Goal: Transaction & Acquisition: Purchase product/service

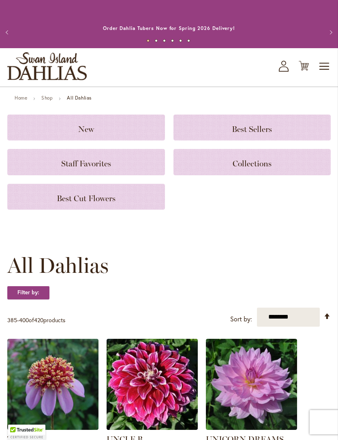
click at [308, 66] on icon "Cart .cls-1 { fill: #231f20; }" at bounding box center [304, 66] width 10 height 10
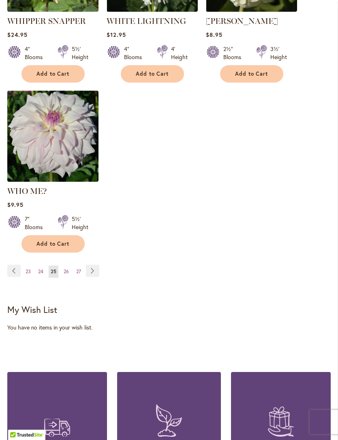
scroll to position [1110, 0]
click at [70, 266] on link "Page 26" at bounding box center [66, 272] width 9 height 12
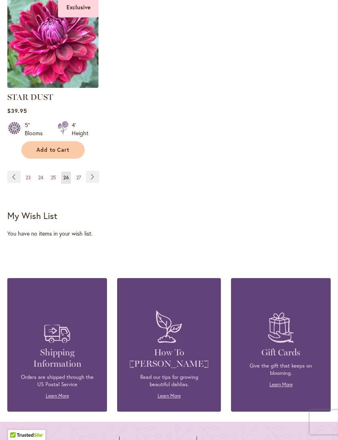
scroll to position [1152, 0]
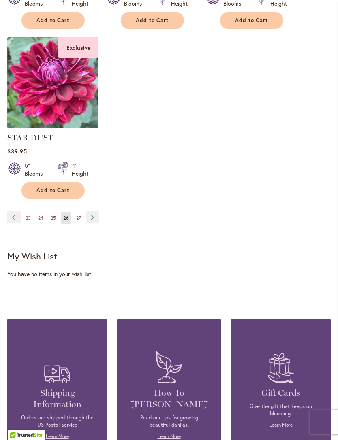
click at [81, 218] on link "Page 27" at bounding box center [78, 218] width 9 height 12
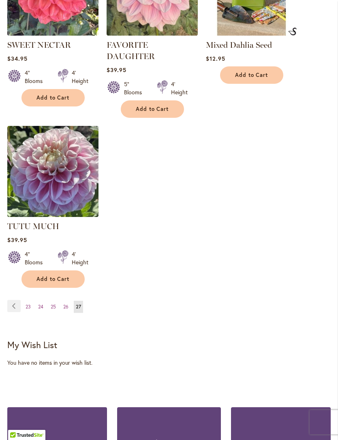
scroll to position [429, 0]
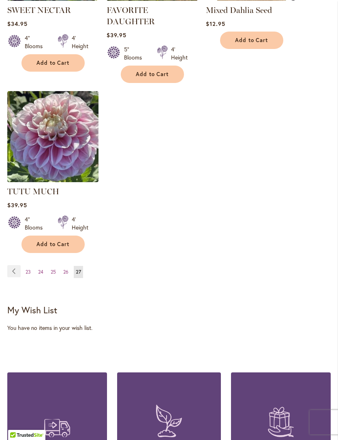
click at [82, 253] on div "**********" at bounding box center [168, 83] width 323 height 410
click at [67, 269] on span "26" at bounding box center [65, 272] width 5 height 6
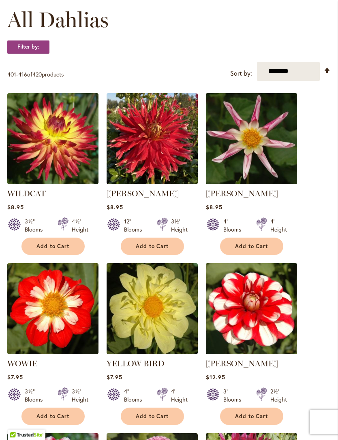
scroll to position [246, 0]
click at [271, 250] on button "Add to Cart" at bounding box center [251, 246] width 63 height 17
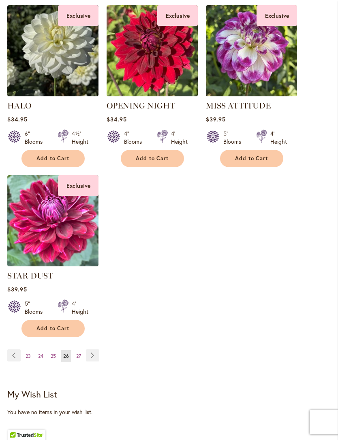
scroll to position [1076, 0]
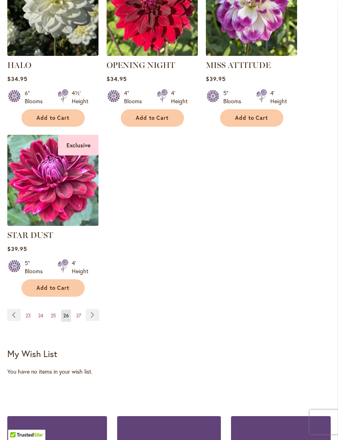
click at [58, 317] on link "Page 25" at bounding box center [53, 316] width 9 height 12
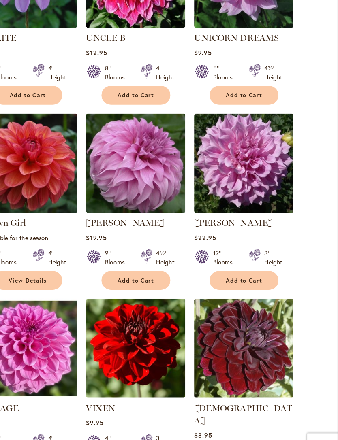
scroll to position [393, 0]
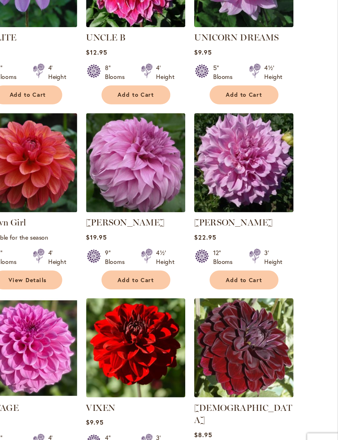
click at [235, 266] on span "Add to Cart" at bounding box center [251, 269] width 33 height 7
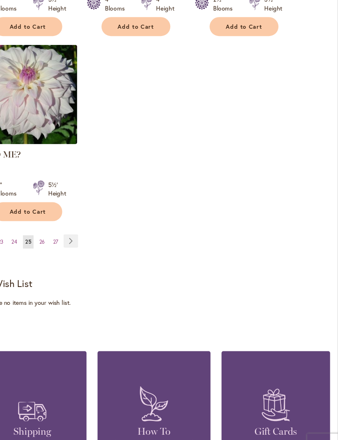
scroll to position [1174, 0]
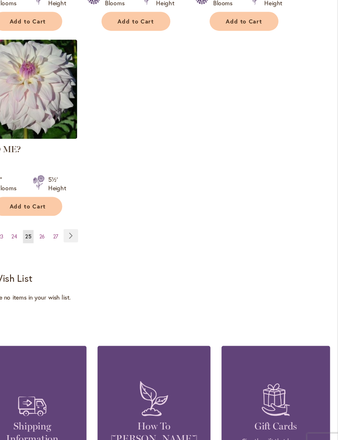
click at [36, 224] on link "Page 24" at bounding box center [40, 230] width 9 height 12
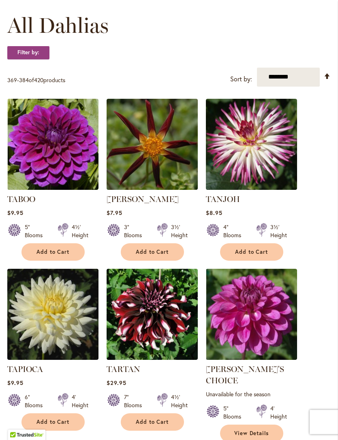
scroll to position [240, 0]
click at [170, 252] on button "Add to Cart" at bounding box center [152, 251] width 63 height 17
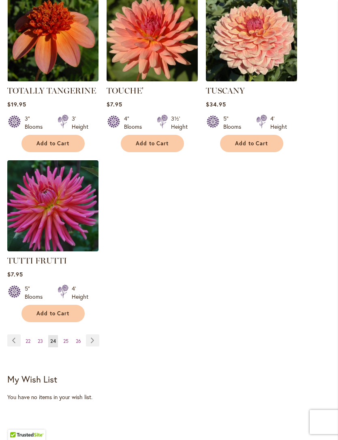
scroll to position [1076, 0]
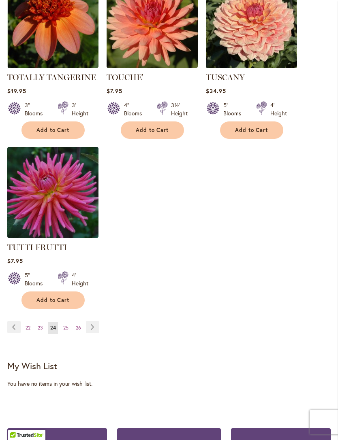
click at [68, 297] on span "Add to Cart" at bounding box center [52, 300] width 33 height 7
click at [41, 325] on span "23" at bounding box center [40, 328] width 5 height 6
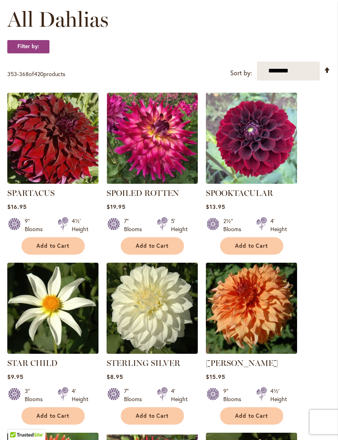
scroll to position [246, 0]
click at [169, 246] on span "Add to Cart" at bounding box center [152, 246] width 33 height 7
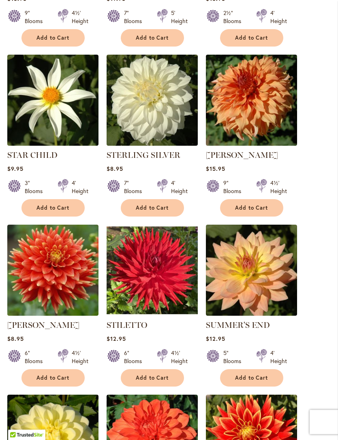
scroll to position [476, 0]
click at [261, 212] on button "Add to Cart" at bounding box center [251, 207] width 63 height 17
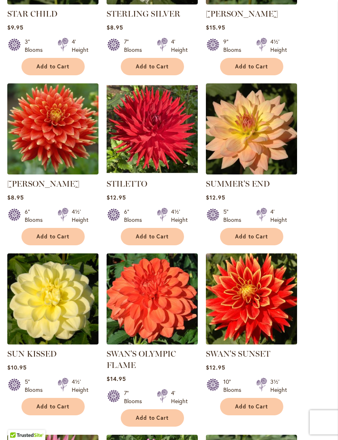
scroll to position [617, 0]
click at [169, 238] on span "Add to Cart" at bounding box center [152, 236] width 33 height 7
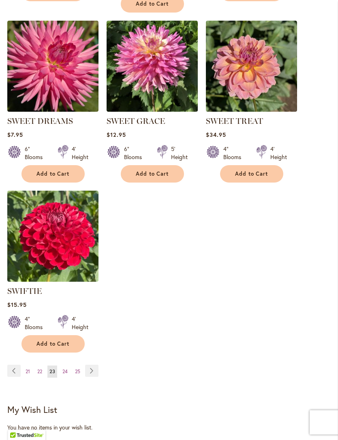
scroll to position [1033, 0]
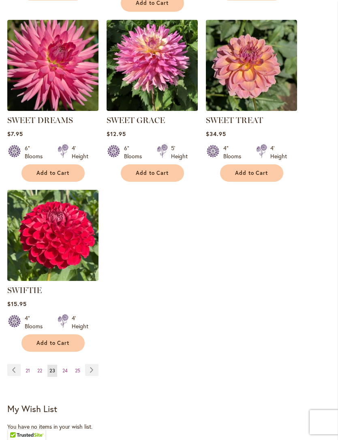
click at [254, 174] on span "Add to Cart" at bounding box center [251, 173] width 33 height 7
click at [264, 174] on form "Added" at bounding box center [251, 172] width 63 height 17
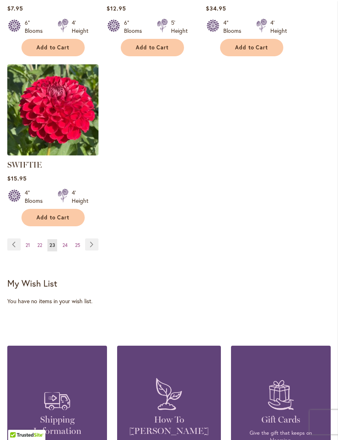
scroll to position [1180, 0]
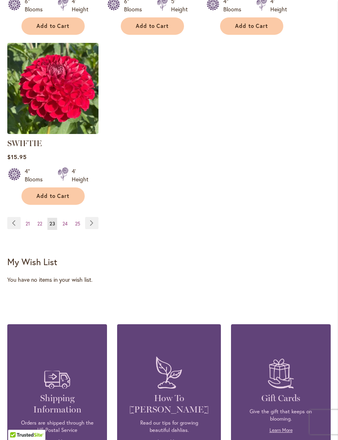
click at [44, 223] on link "Page 22" at bounding box center [39, 224] width 9 height 12
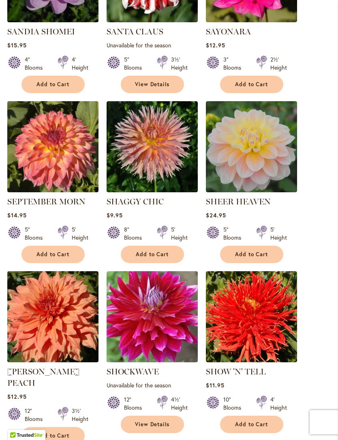
scroll to position [408, 0]
click at [164, 254] on span "Add to Cart" at bounding box center [152, 254] width 33 height 7
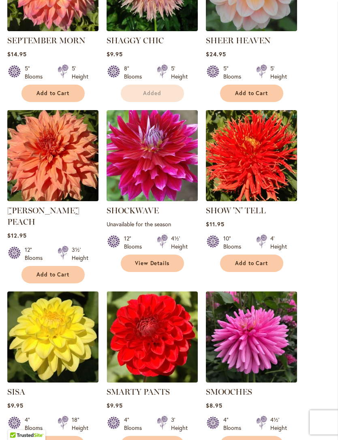
scroll to position [605, 0]
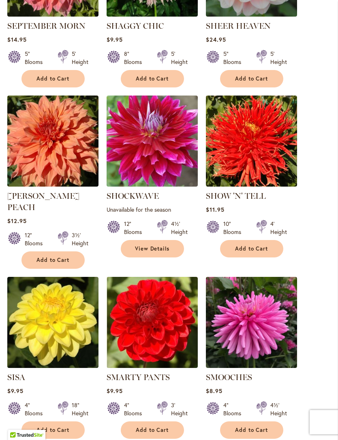
click at [62, 257] on span "Add to Cart" at bounding box center [52, 260] width 33 height 7
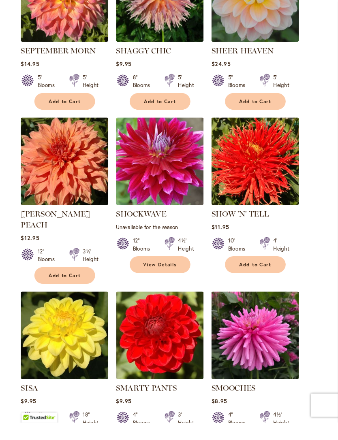
scroll to position [599, 0]
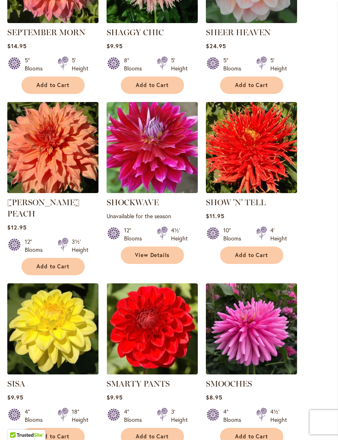
click at [251, 253] on span "Add to Cart" at bounding box center [251, 255] width 33 height 7
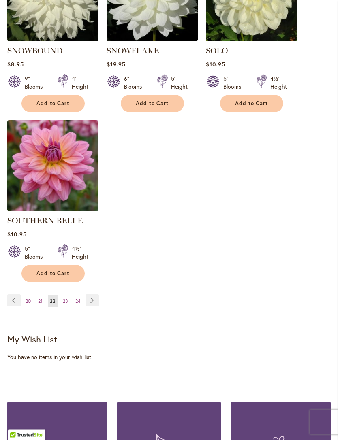
scroll to position [1102, 0]
click at [44, 295] on link "Page 21" at bounding box center [40, 301] width 9 height 12
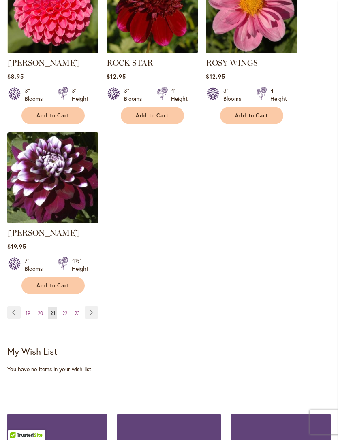
scroll to position [1106, 0]
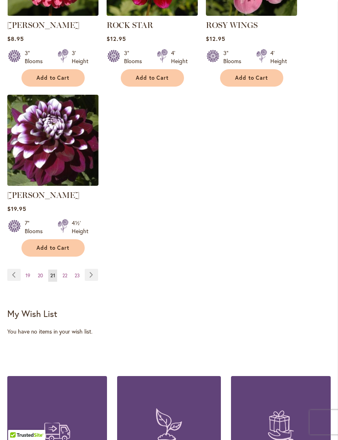
click at [43, 281] on link "Page 20" at bounding box center [40, 276] width 9 height 12
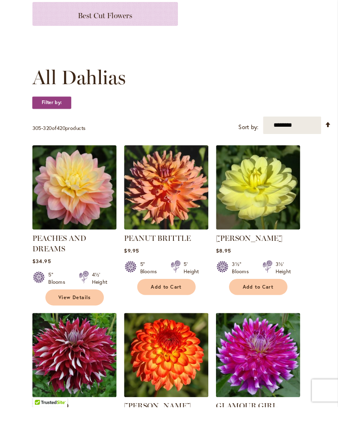
scroll to position [221, 0]
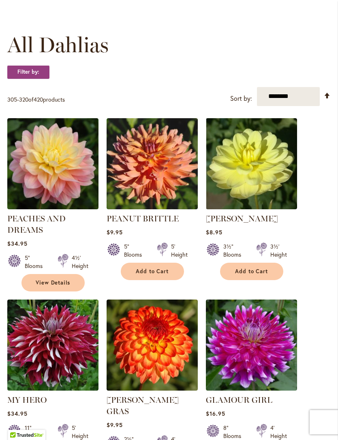
click at [165, 270] on span "Add to Cart" at bounding box center [152, 271] width 33 height 7
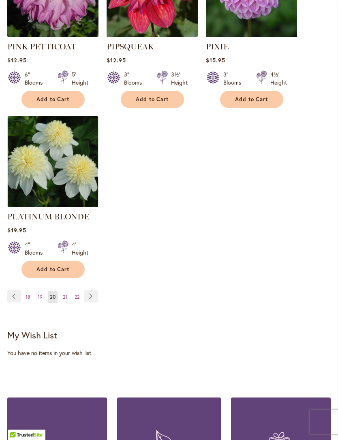
scroll to position [1144, 0]
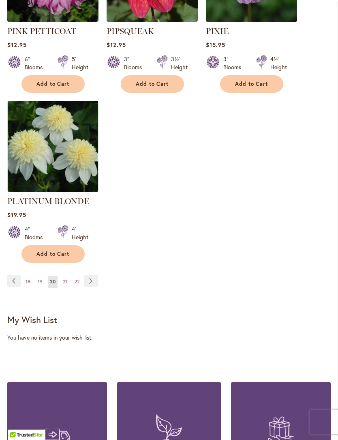
click at [41, 279] on span "19" at bounding box center [40, 282] width 5 height 6
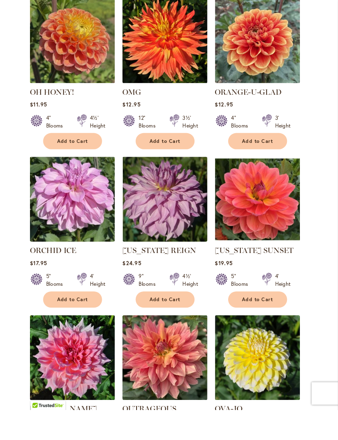
scroll to position [382, 0]
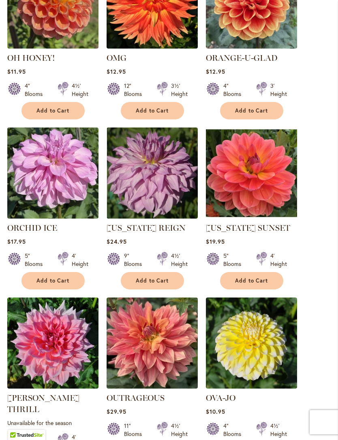
click at [170, 283] on button "Add to Cart" at bounding box center [152, 280] width 63 height 17
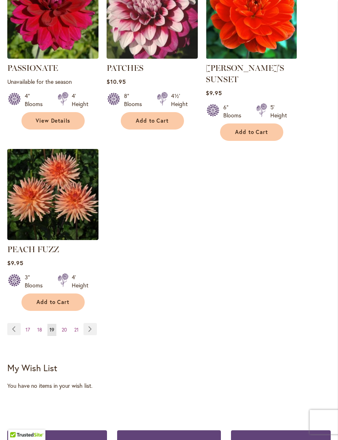
scroll to position [1085, 0]
click at [43, 324] on link "Page 18" at bounding box center [39, 330] width 9 height 12
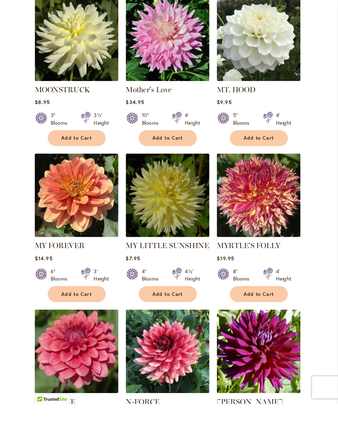
scroll to position [386, 0]
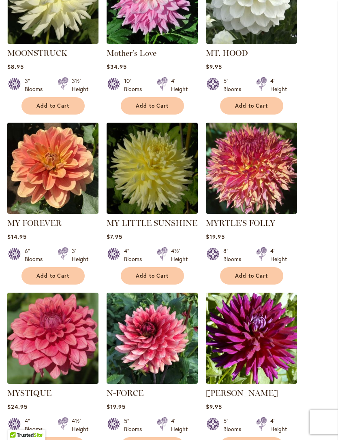
click at [258, 277] on span "Add to Cart" at bounding box center [251, 276] width 33 height 7
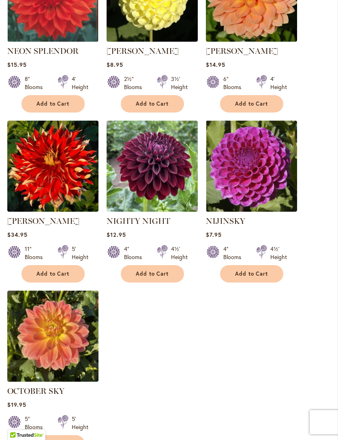
scroll to position [921, 0]
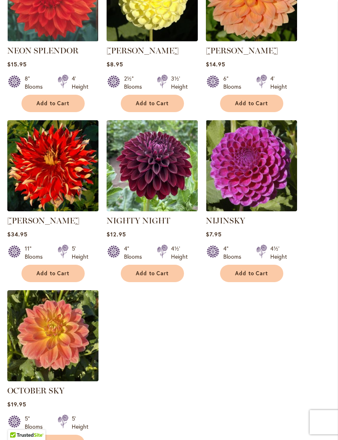
click at [75, 273] on button "Add to Cart" at bounding box center [52, 273] width 63 height 17
click at [282, 262] on div "NIJINSKY $7.95 4" Blooms 4½' Height" at bounding box center [251, 248] width 91 height 67
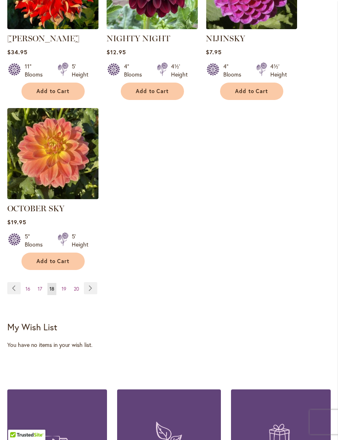
scroll to position [1103, 0]
click at [43, 288] on link "Page 17" at bounding box center [40, 289] width 9 height 12
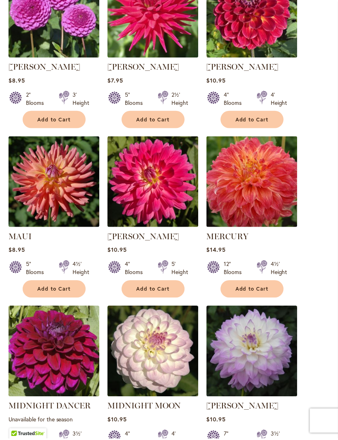
scroll to position [378, 0]
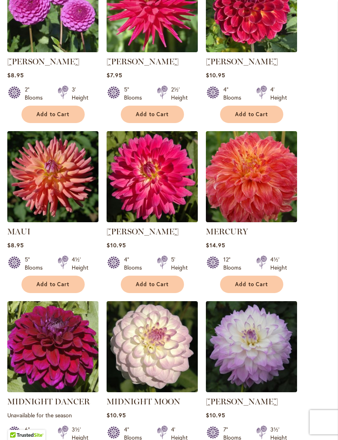
click at [243, 287] on span "Add to Cart" at bounding box center [251, 284] width 33 height 7
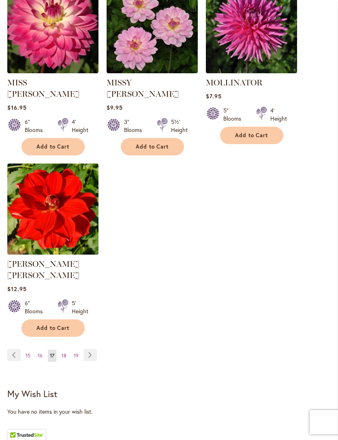
scroll to position [1083, 0]
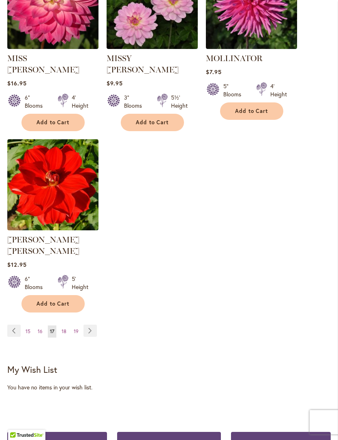
click at [43, 326] on link "Page 16" at bounding box center [40, 332] width 9 height 12
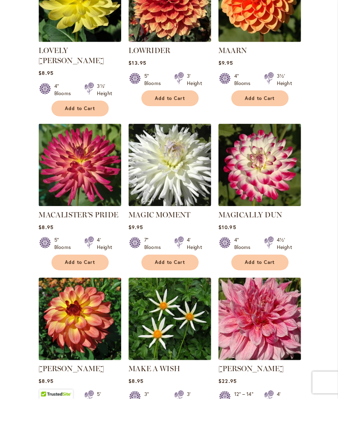
scroll to position [417, 0]
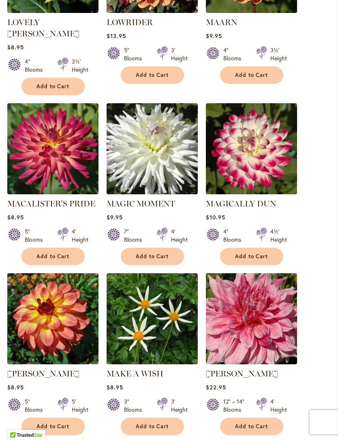
click at [73, 248] on button "Add to Cart" at bounding box center [52, 256] width 63 height 17
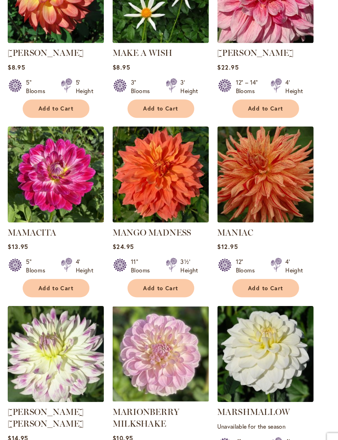
scroll to position [762, 0]
click at [162, 270] on span "Add to Cart" at bounding box center [152, 273] width 33 height 7
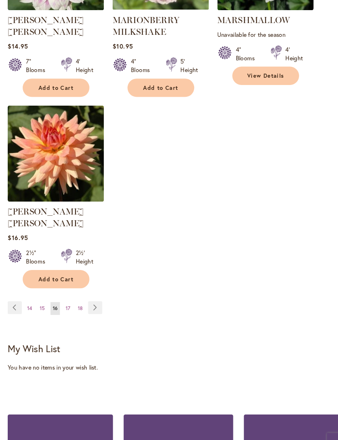
scroll to position [1134, 0]
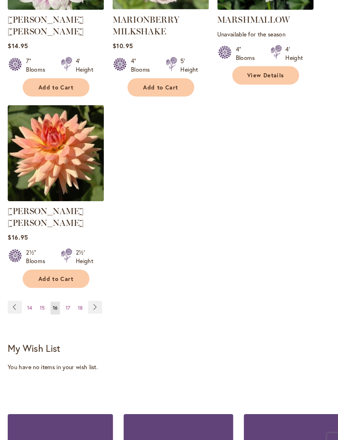
click at [44, 286] on link "Page 15" at bounding box center [40, 292] width 9 height 12
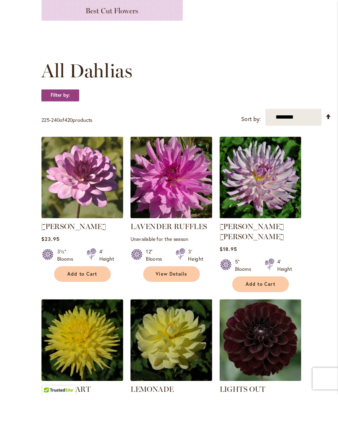
scroll to position [243, 0]
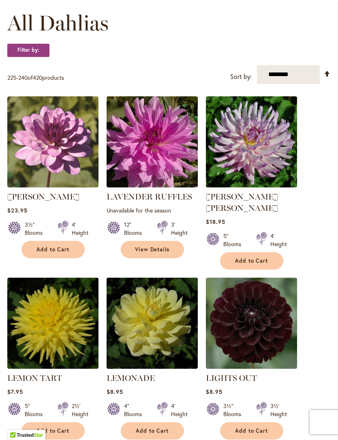
click at [255, 258] on span "Add to Cart" at bounding box center [251, 261] width 33 height 7
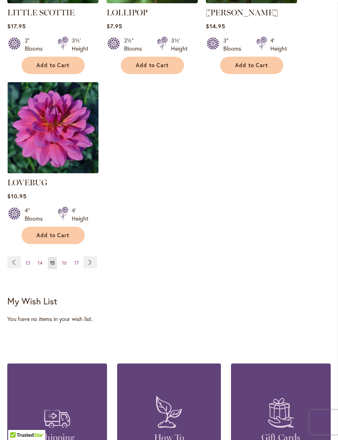
scroll to position [1157, 0]
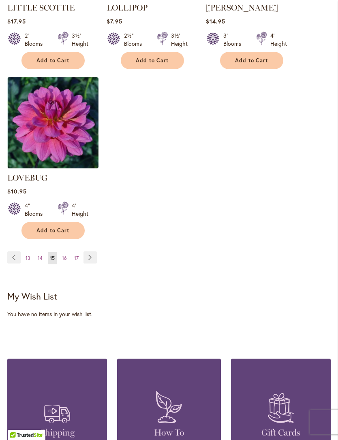
click at [43, 252] on link "Page 14" at bounding box center [40, 258] width 9 height 12
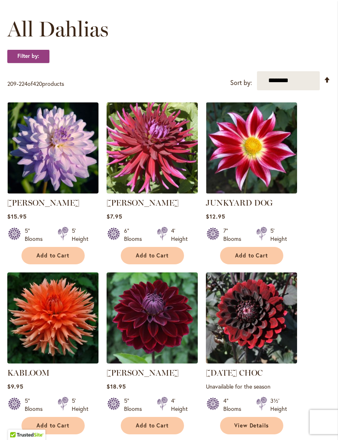
scroll to position [241, 0]
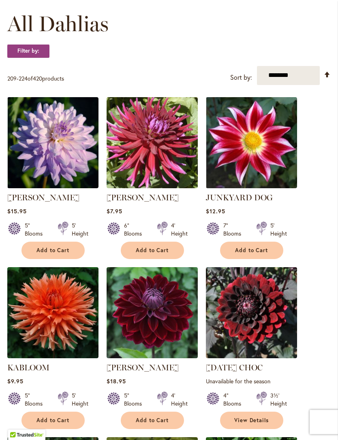
click at [163, 250] on span "Add to Cart" at bounding box center [152, 251] width 33 height 7
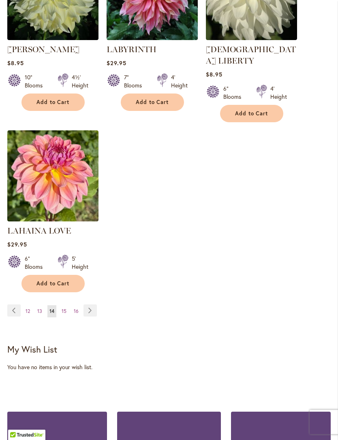
scroll to position [1092, 0]
click at [42, 308] on span "13" at bounding box center [39, 311] width 5 height 6
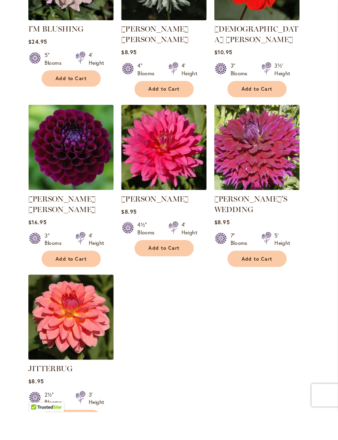
scroll to position [962, 0]
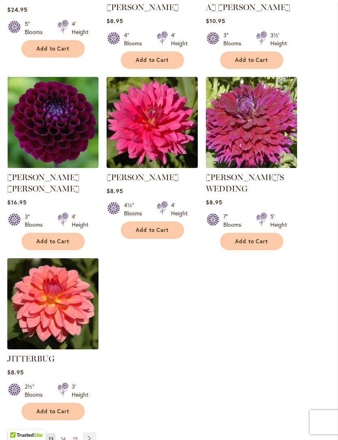
click at [262, 238] on span "Add to Cart" at bounding box center [251, 241] width 33 height 7
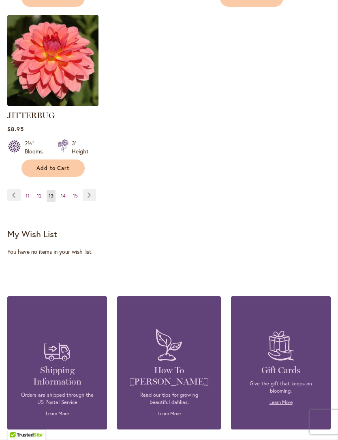
scroll to position [1228, 0]
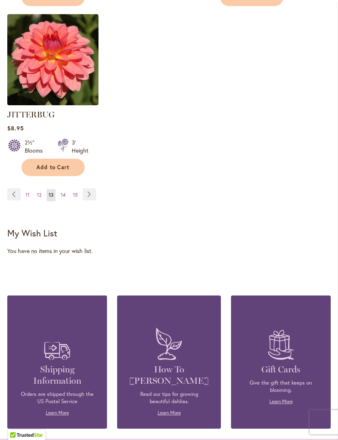
click at [43, 189] on link "Page 12" at bounding box center [39, 195] width 9 height 12
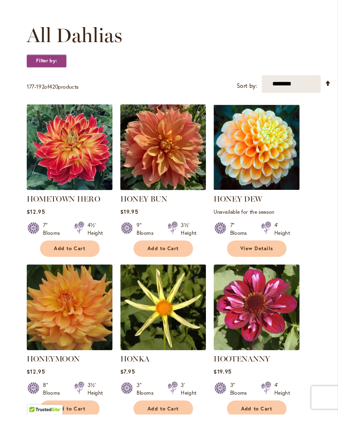
scroll to position [249, 0]
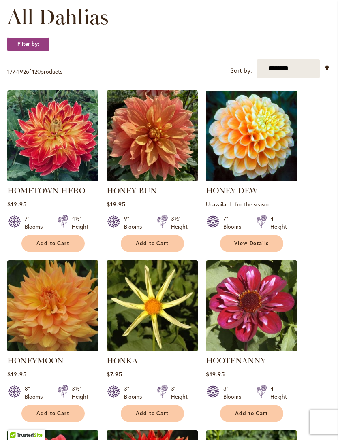
click at [174, 245] on button "Add to Cart" at bounding box center [152, 243] width 63 height 17
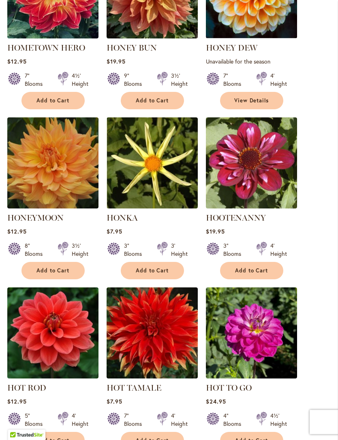
scroll to position [414, 0]
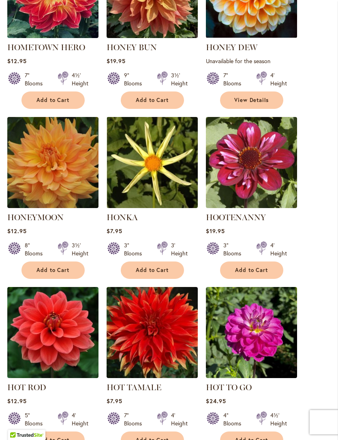
click at [85, 256] on div "3½' Height" at bounding box center [80, 249] width 17 height 16
click at [73, 268] on button "Add to Cart" at bounding box center [52, 270] width 63 height 17
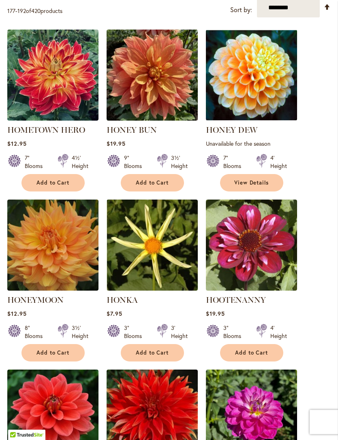
scroll to position [331, 0]
click at [170, 188] on button "Add to Cart" at bounding box center [152, 182] width 63 height 17
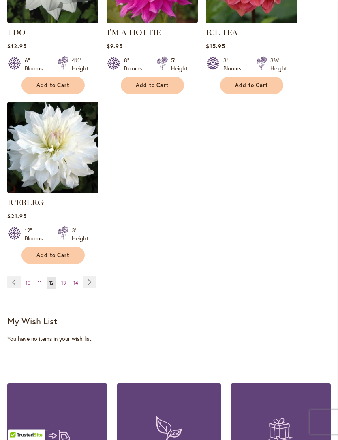
scroll to position [1120, 0]
click at [43, 277] on link "Page 11" at bounding box center [40, 283] width 8 height 12
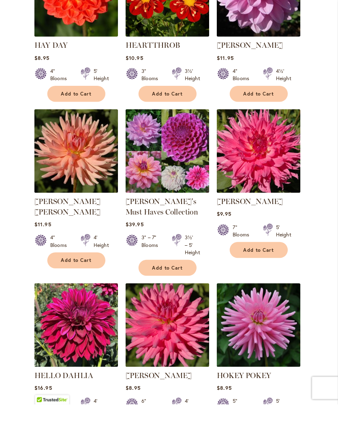
scroll to position [777, 0]
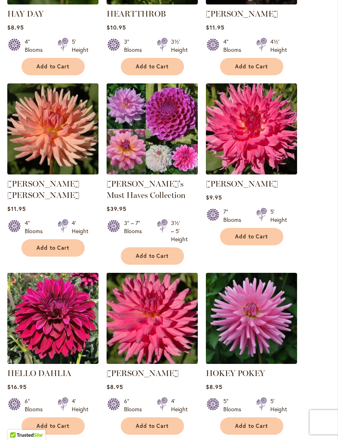
click at [252, 238] on span "Add to Cart" at bounding box center [251, 236] width 33 height 7
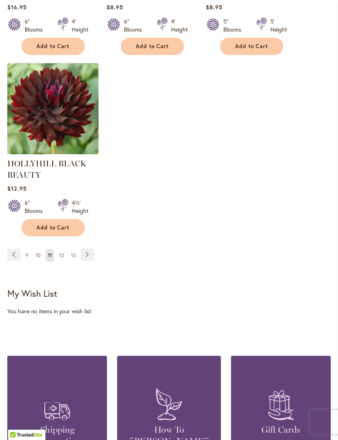
scroll to position [1179, 0]
click at [40, 256] on span "10" at bounding box center [38, 255] width 5 height 6
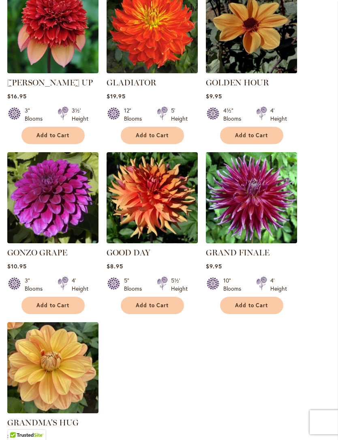
scroll to position [891, 0]
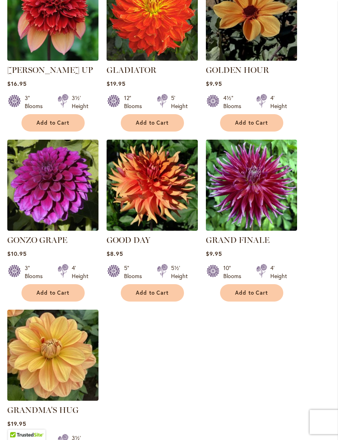
click at [166, 290] on span "Add to Cart" at bounding box center [152, 293] width 33 height 7
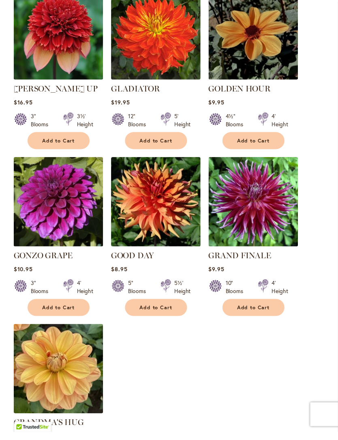
scroll to position [905, 0]
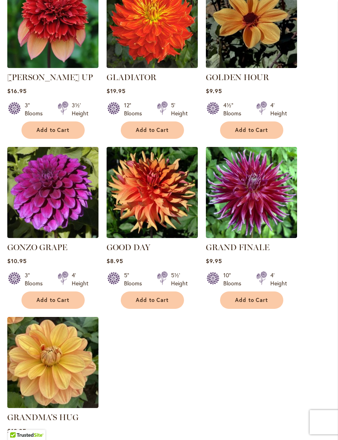
click at [254, 297] on span "Add to Cart" at bounding box center [251, 300] width 33 height 7
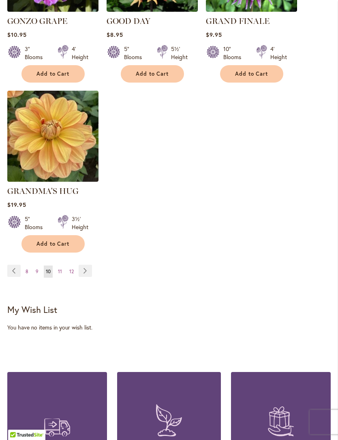
scroll to position [1132, 0]
click at [39, 266] on link "Page 9" at bounding box center [37, 272] width 7 height 12
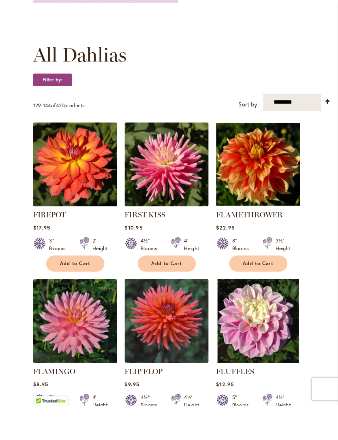
scroll to position [236, 0]
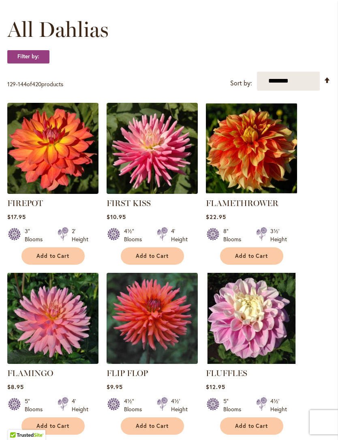
click at [258, 259] on span "Add to Cart" at bounding box center [251, 256] width 33 height 7
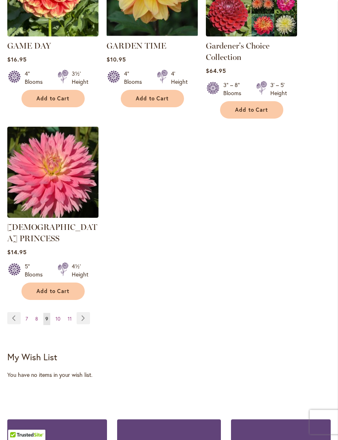
scroll to position [1130, 0]
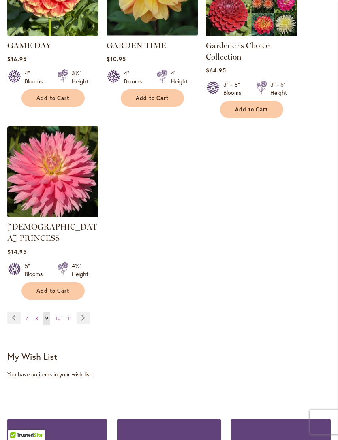
click at [38, 313] on link "Page 8" at bounding box center [36, 319] width 7 height 12
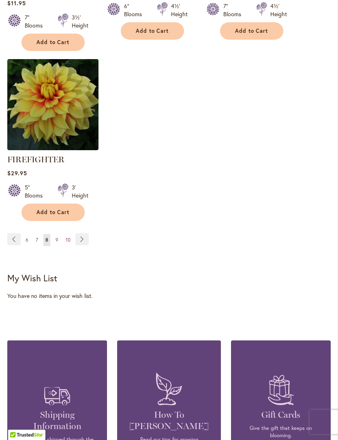
scroll to position [1169, 0]
click at [39, 245] on link "Page 7" at bounding box center [37, 240] width 6 height 12
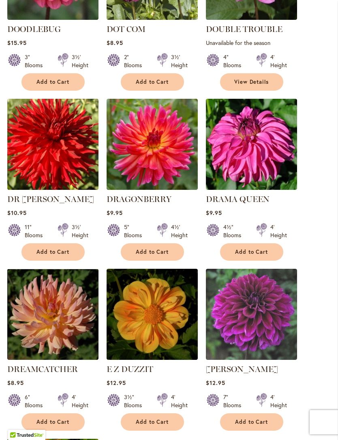
scroll to position [768, 0]
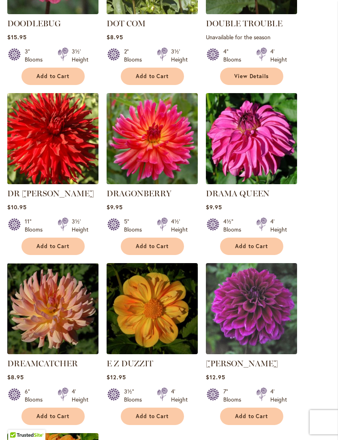
click at [76, 238] on button "Add to Cart" at bounding box center [52, 246] width 63 height 17
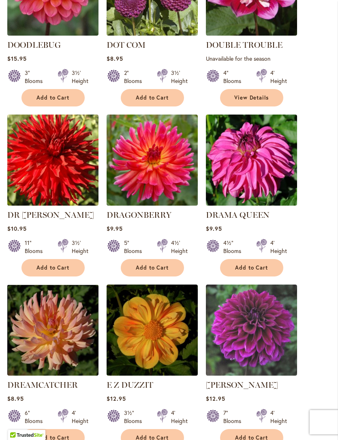
click at [258, 259] on button "Add to Cart" at bounding box center [251, 267] width 63 height 17
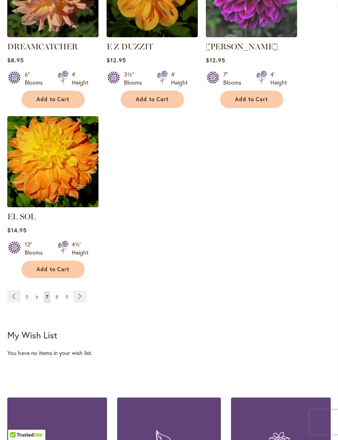
scroll to position [1106, 0]
click at [39, 291] on link "Page 6" at bounding box center [37, 297] width 7 height 12
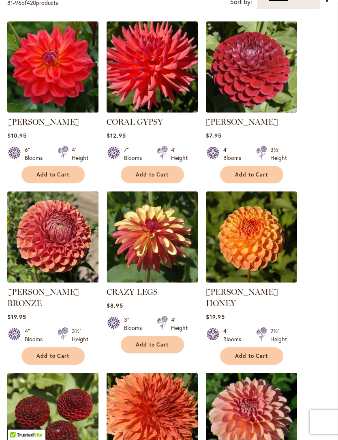
scroll to position [315, 0]
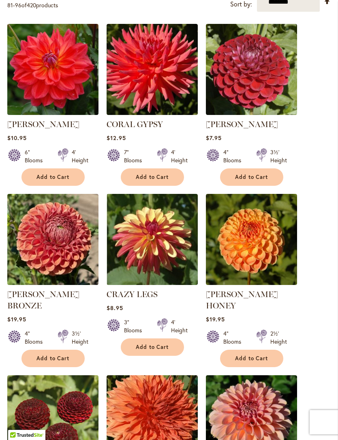
click at [163, 180] on span "Add to Cart" at bounding box center [152, 177] width 33 height 7
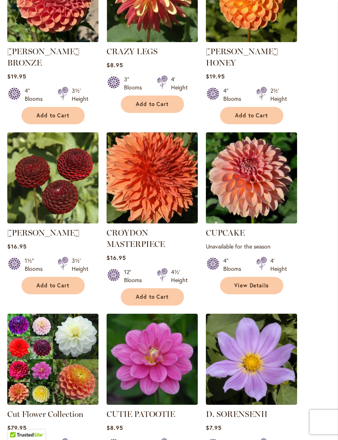
scroll to position [580, 0]
click at [165, 294] on span "Add to Cart" at bounding box center [152, 297] width 33 height 7
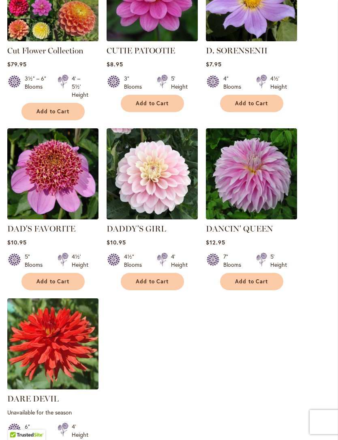
scroll to position [943, 0]
click at [272, 273] on button "Add to Cart" at bounding box center [251, 281] width 63 height 17
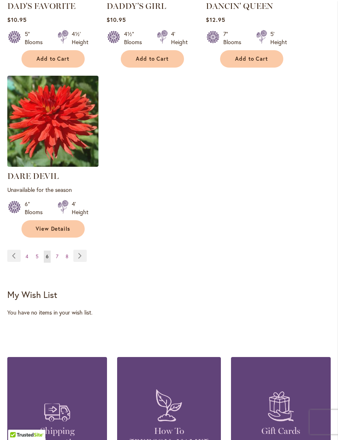
scroll to position [1166, 0]
click at [40, 251] on link "Page 5" at bounding box center [37, 257] width 7 height 12
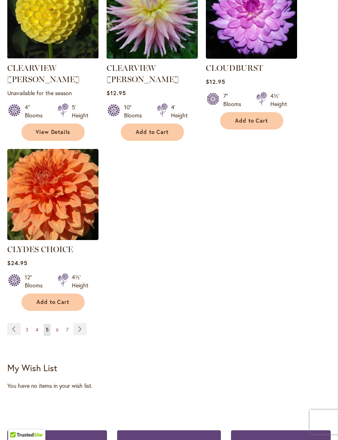
scroll to position [1063, 0]
click at [39, 324] on link "Page 4" at bounding box center [37, 330] width 7 height 12
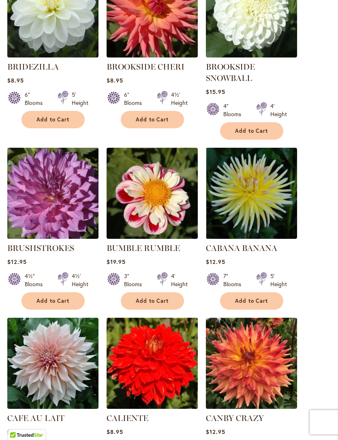
scroll to position [555, 0]
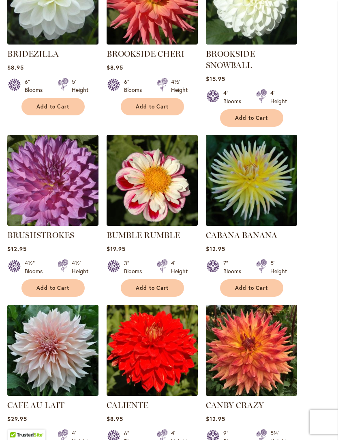
click at [164, 286] on span "Add to Cart" at bounding box center [152, 288] width 33 height 7
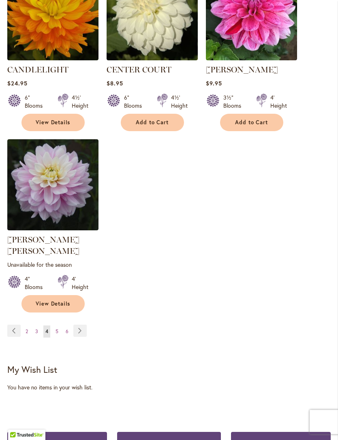
scroll to position [1083, 0]
click at [38, 326] on link "Page 3" at bounding box center [36, 332] width 7 height 12
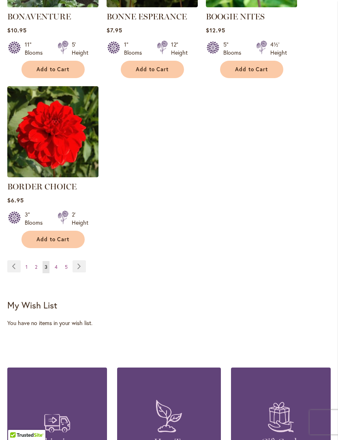
scroll to position [1116, 0]
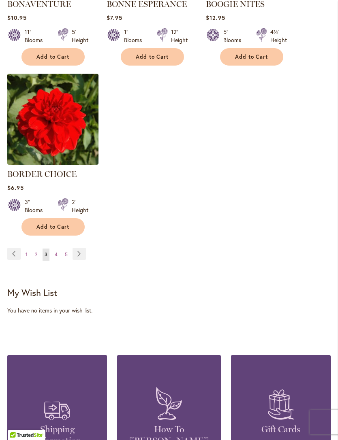
click at [38, 257] on link "Page 2" at bounding box center [36, 255] width 6 height 12
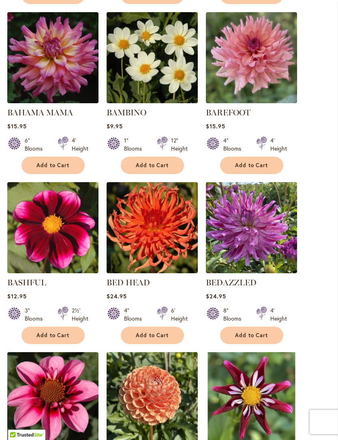
scroll to position [497, 0]
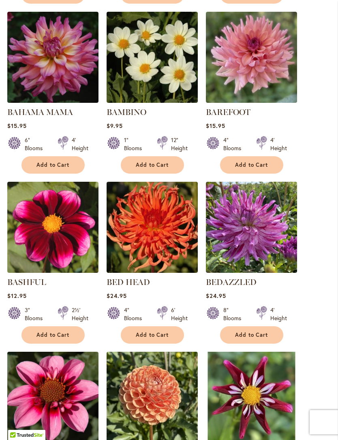
click at [260, 168] on button "Add to Cart" at bounding box center [251, 164] width 63 height 17
click at [259, 171] on form "Adding..." at bounding box center [251, 164] width 63 height 17
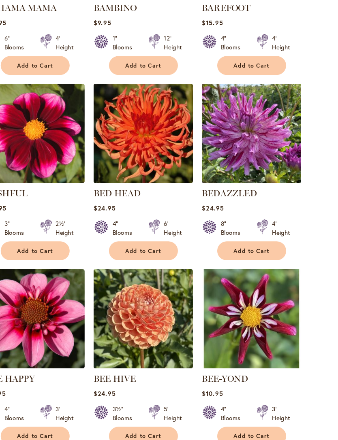
scroll to position [618, 0]
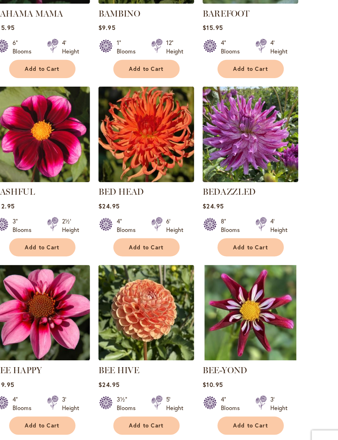
click at [148, 239] on button "Add to Cart" at bounding box center [152, 235] width 63 height 17
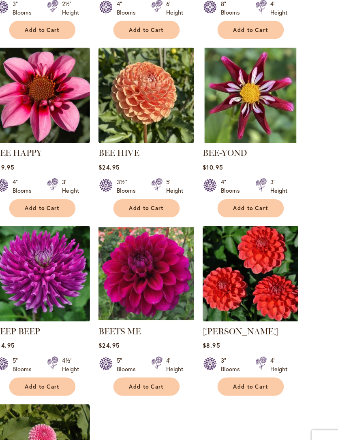
scroll to position [826, 0]
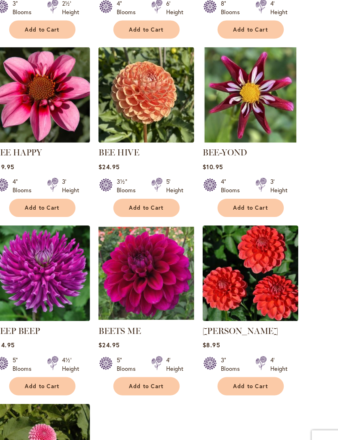
click at [241, 202] on button "Add to Cart" at bounding box center [251, 198] width 63 height 17
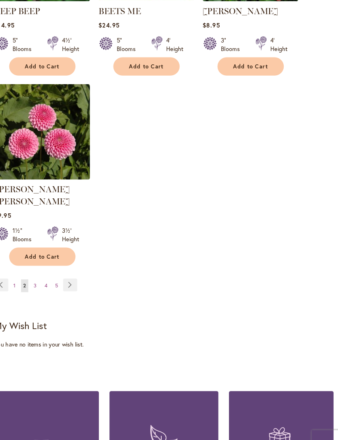
scroll to position [1131, 0]
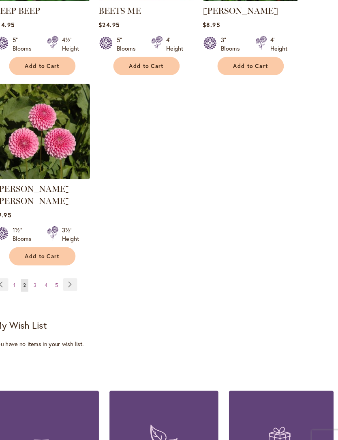
click at [23, 266] on link "Page 1" at bounding box center [26, 272] width 6 height 12
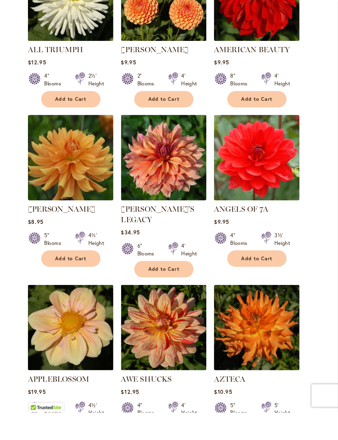
scroll to position [754, 0]
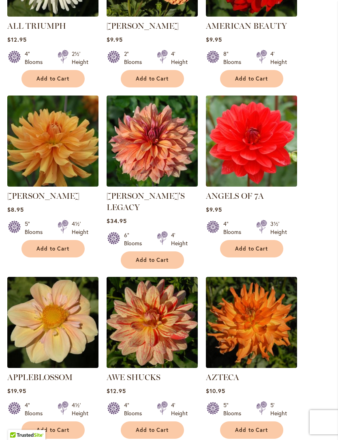
click at [68, 248] on span "Add to Cart" at bounding box center [52, 248] width 33 height 7
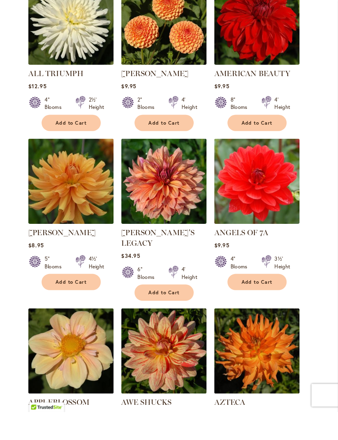
scroll to position [760, 0]
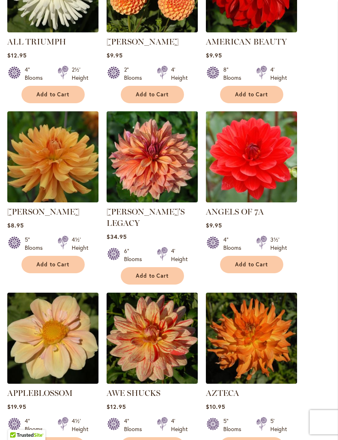
click at [166, 267] on button "Add to Cart" at bounding box center [152, 275] width 63 height 17
click at [163, 273] on span "Add to Cart" at bounding box center [152, 276] width 33 height 7
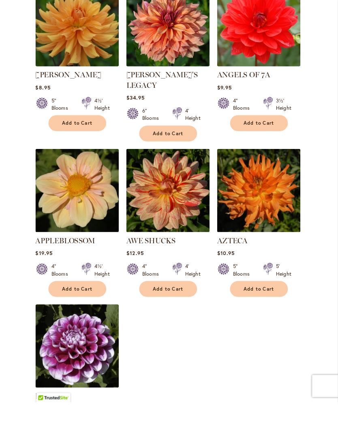
scroll to position [938, 0]
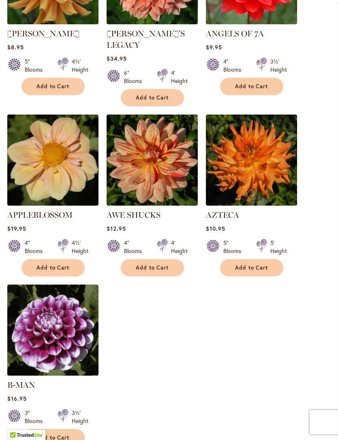
click at [253, 261] on button "Add to Cart" at bounding box center [251, 267] width 63 height 17
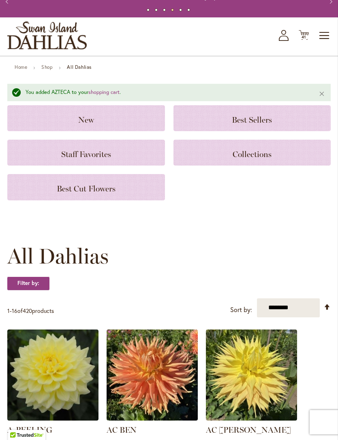
scroll to position [0, 0]
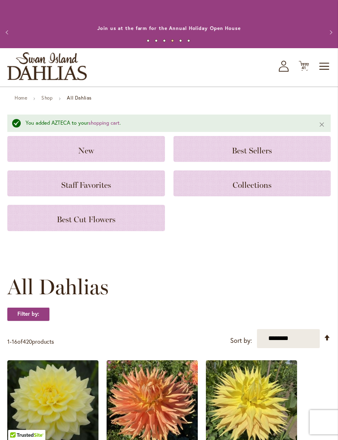
click at [308, 68] on icon "Cart .cls-1 { fill: #231f20; }" at bounding box center [304, 66] width 10 height 10
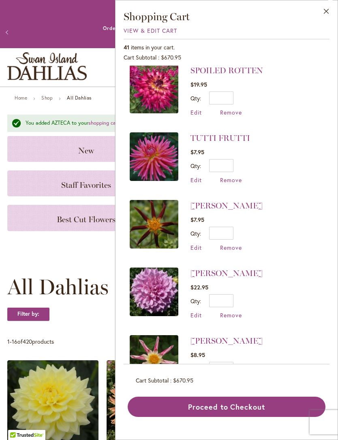
scroll to position [2318, 0]
